Goal: Navigation & Orientation: Find specific page/section

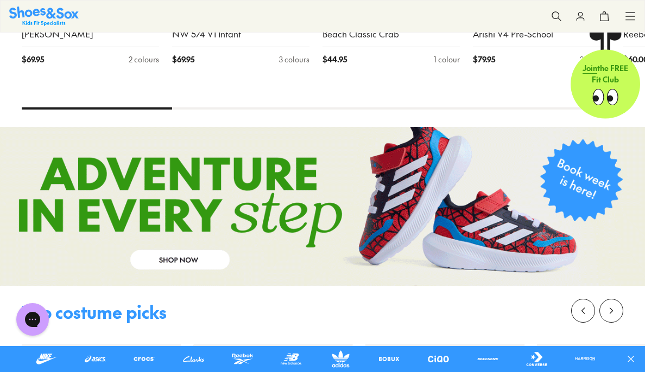
scroll to position [869, 0]
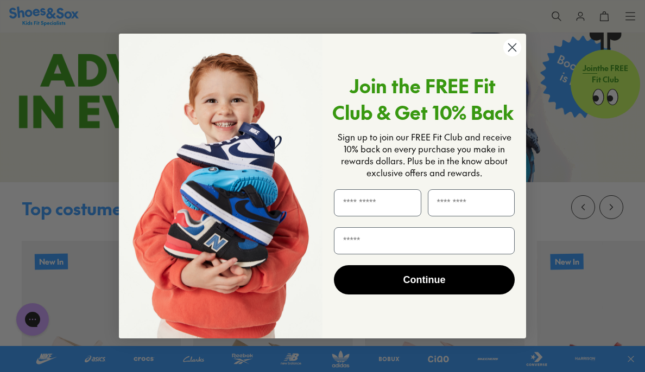
click at [512, 48] on icon "Close dialog" at bounding box center [513, 47] width 8 height 8
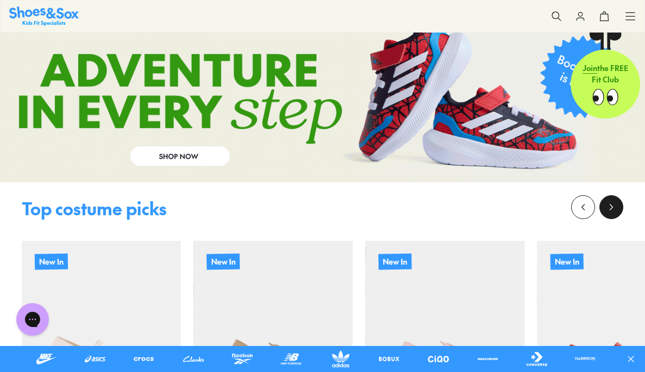
click at [612, 213] on icon at bounding box center [611, 207] width 11 height 11
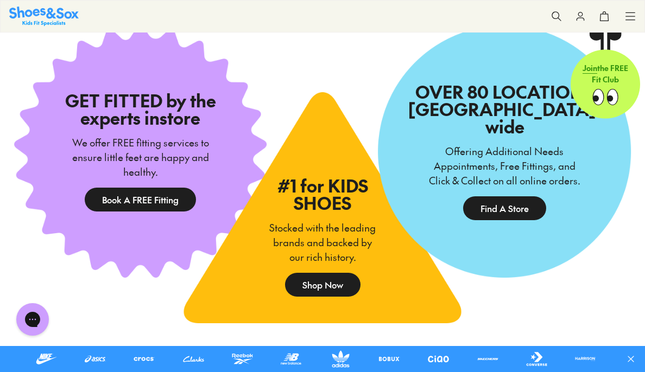
scroll to position [1629, 0]
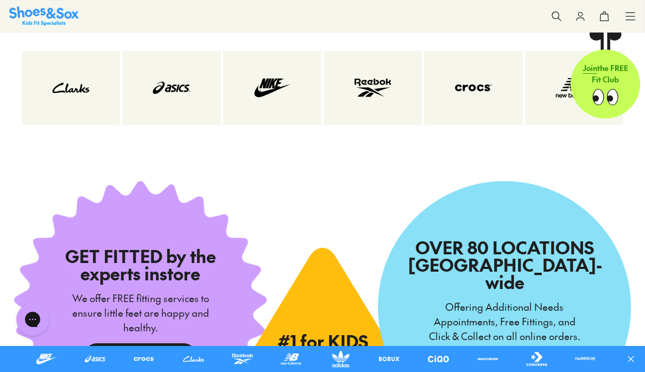
click at [278, 116] on link at bounding box center [272, 88] width 98 height 74
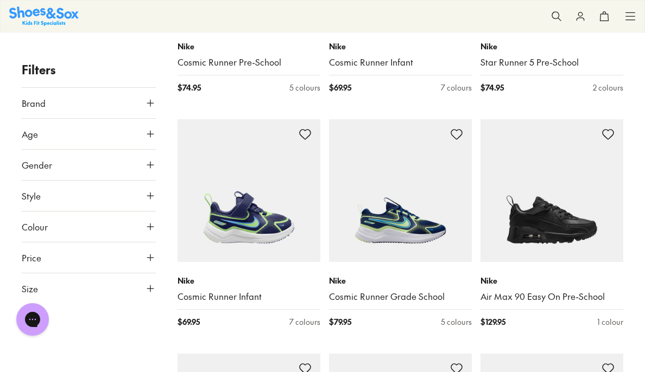
scroll to position [2171, 0]
